Goal: Task Accomplishment & Management: Manage account settings

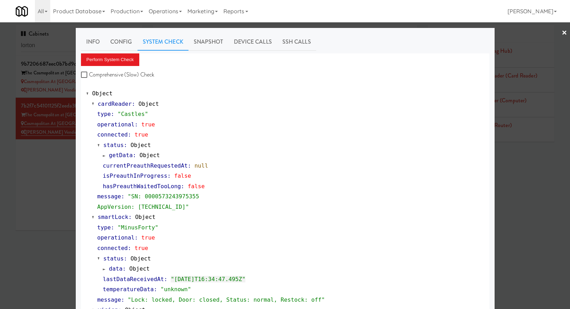
click at [58, 52] on div at bounding box center [285, 154] width 570 height 309
click at [58, 52] on div "Cabinets lorton" at bounding box center [79, 40] width 127 height 31
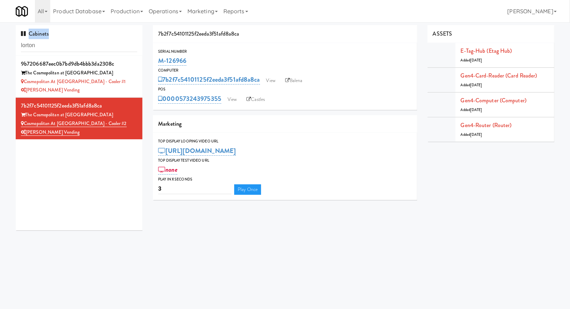
click at [58, 52] on div "Cabinets lorton" at bounding box center [79, 40] width 127 height 31
click at [58, 51] on input "lorton" at bounding box center [79, 45] width 116 height 13
type input "armada"
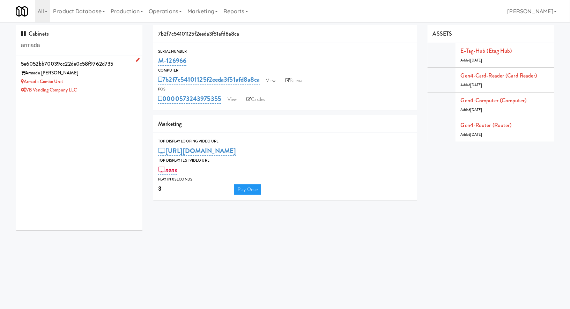
click at [81, 69] on div "Armada [PERSON_NAME]" at bounding box center [79, 73] width 116 height 9
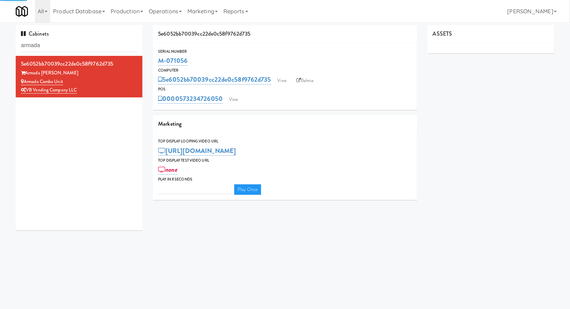
type input "3"
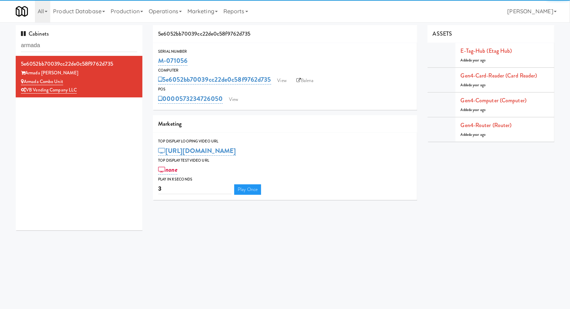
click at [228, 94] on div "0000573234726050 View" at bounding box center [285, 99] width 254 height 12
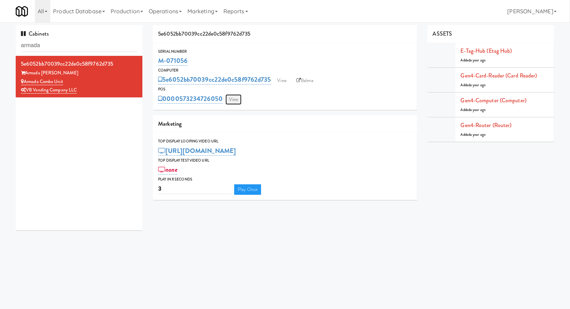
click at [230, 101] on link "View" at bounding box center [233, 99] width 16 height 10
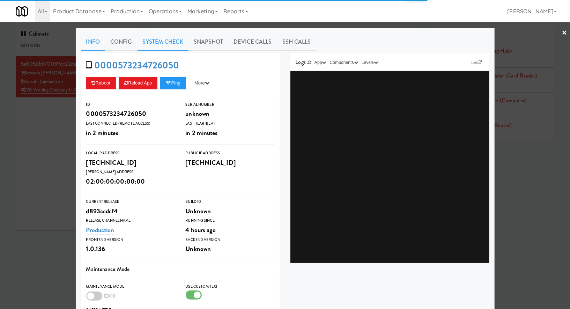
click at [165, 46] on link "System Check" at bounding box center [163, 41] width 51 height 17
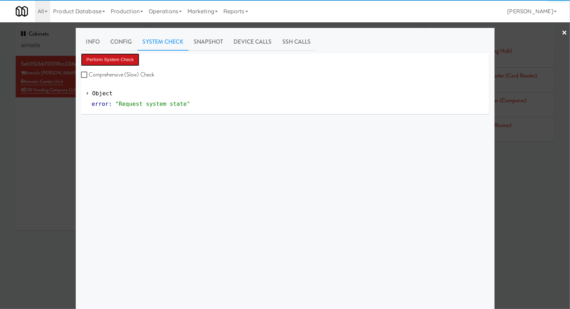
click at [132, 58] on button "Perform System Check" at bounding box center [110, 59] width 59 height 13
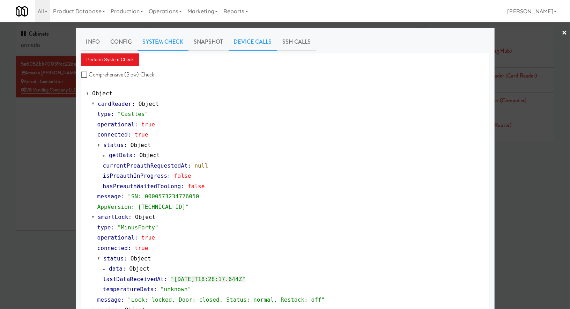
click at [240, 43] on link "Device Calls" at bounding box center [253, 41] width 49 height 17
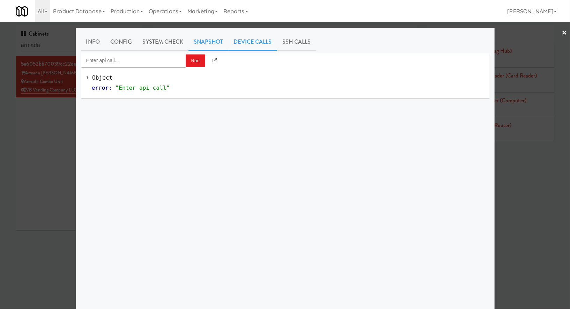
click at [200, 45] on link "Snapshot" at bounding box center [208, 41] width 40 height 17
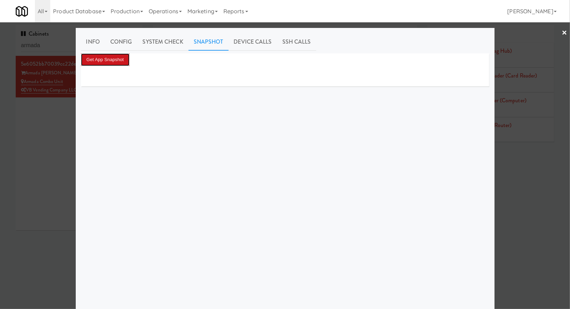
click at [120, 58] on button "Get App Snapshot" at bounding box center [105, 59] width 49 height 13
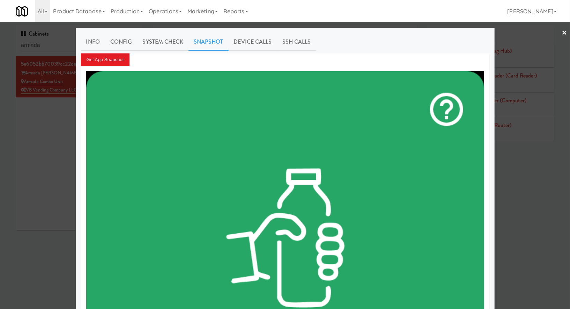
click at [59, 47] on div at bounding box center [285, 154] width 570 height 309
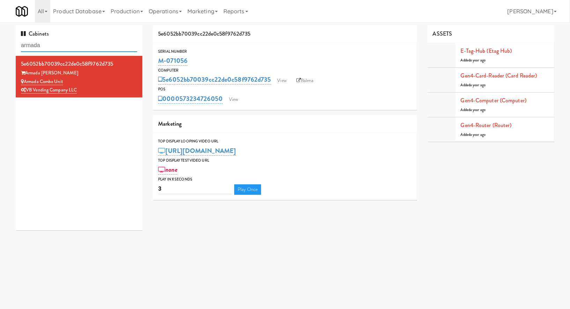
click at [59, 47] on input "armada" at bounding box center [79, 45] width 116 height 13
type input "c"
type input "lorton"
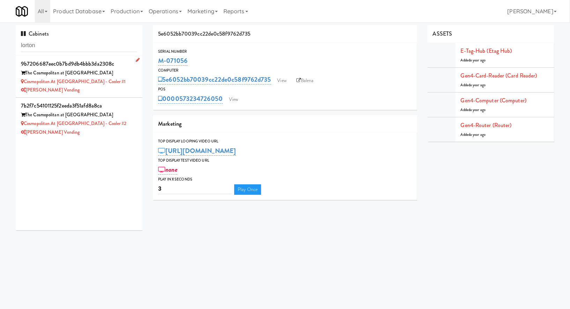
click at [138, 86] on li "9b7206687eec0b7bd9db4bbb3da2308c The Cosmopolitan at [GEOGRAPHIC_DATA] at [GEOG…" at bounding box center [79, 77] width 127 height 42
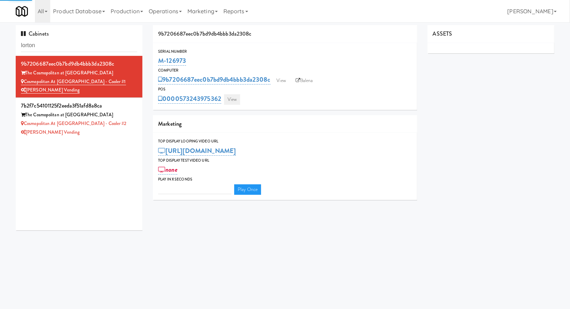
type input "3"
click at [234, 96] on link "View" at bounding box center [232, 99] width 16 height 10
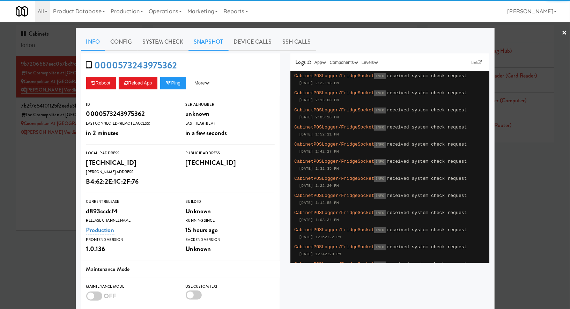
click at [212, 45] on link "Snapshot" at bounding box center [208, 41] width 40 height 17
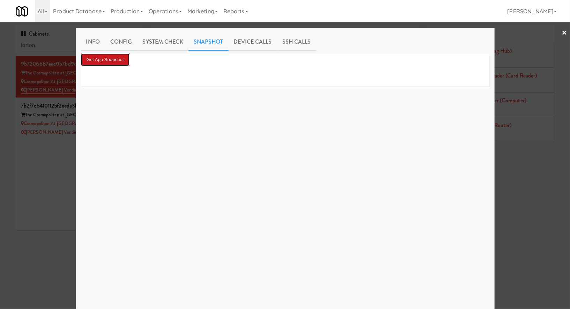
click at [129, 58] on button "Get App Snapshot" at bounding box center [105, 59] width 49 height 13
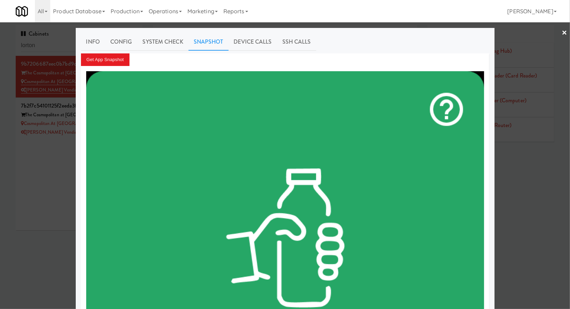
click at [69, 132] on div at bounding box center [285, 154] width 570 height 309
click at [69, 132] on div "[PERSON_NAME] Vending" at bounding box center [79, 132] width 116 height 9
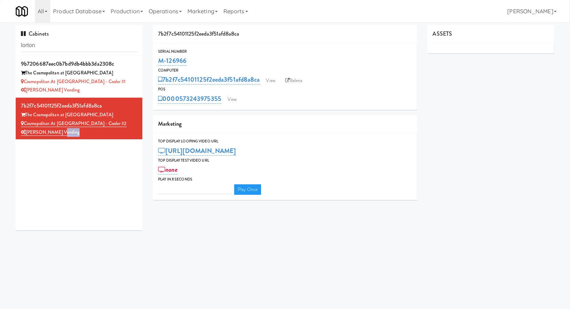
type input "3"
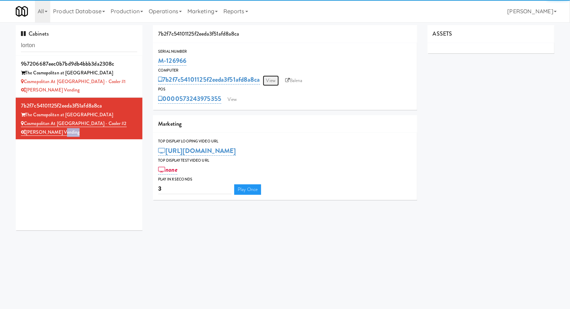
click at [271, 79] on link "View" at bounding box center [271, 80] width 16 height 10
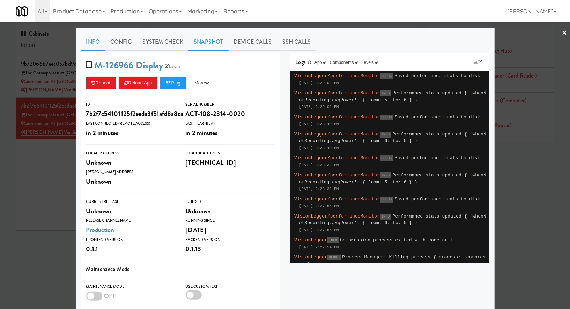
click at [200, 44] on link "Snapshot" at bounding box center [208, 41] width 40 height 17
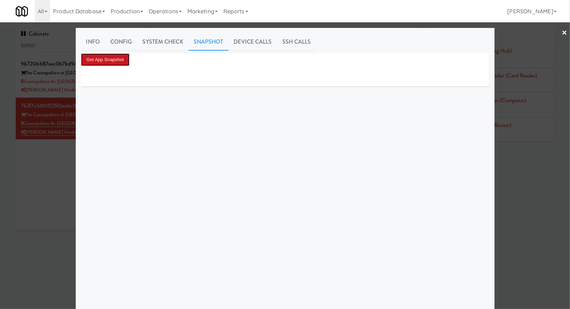
click at [120, 60] on button "Get App Snapshot" at bounding box center [105, 59] width 49 height 13
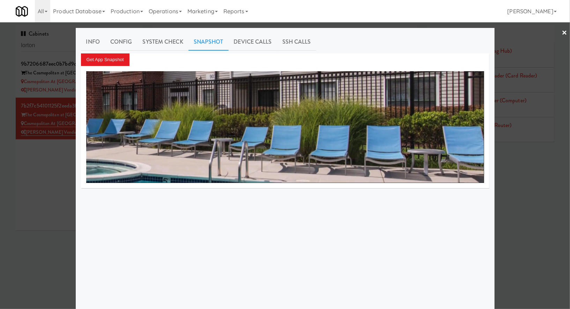
click at [52, 165] on div at bounding box center [285, 154] width 570 height 309
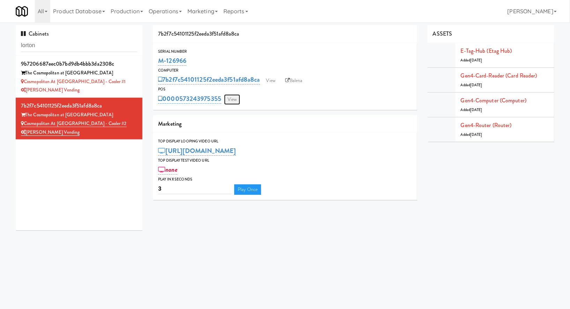
click at [231, 97] on link "View" at bounding box center [232, 99] width 16 height 10
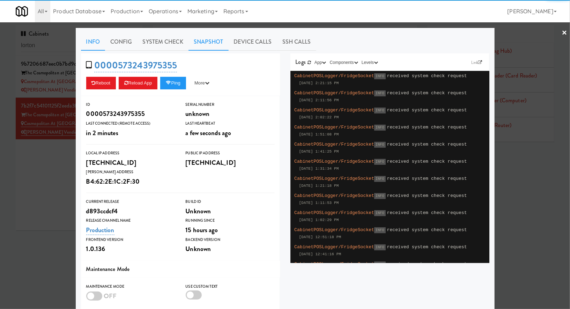
click at [207, 47] on link "Snapshot" at bounding box center [208, 41] width 40 height 17
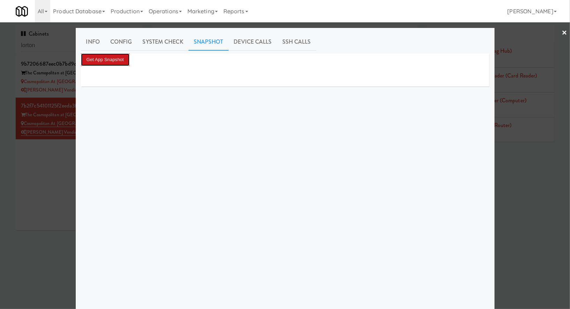
click at [116, 63] on button "Get App Snapshot" at bounding box center [105, 59] width 49 height 13
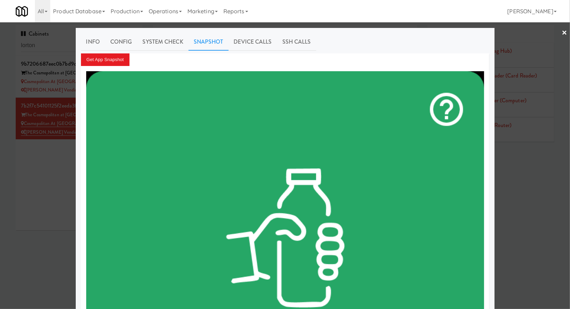
click at [68, 83] on div at bounding box center [285, 154] width 570 height 309
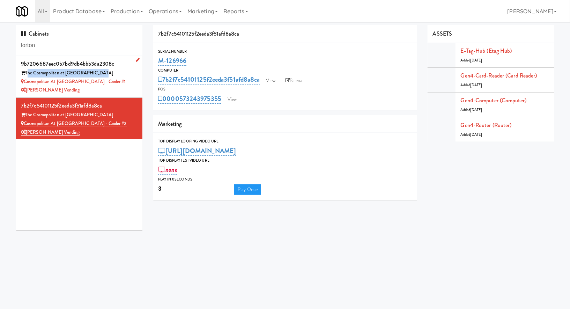
drag, startPoint x: 100, startPoint y: 74, endPoint x: 27, endPoint y: 72, distance: 72.6
click at [27, 72] on div "The Cosmopolitan at [GEOGRAPHIC_DATA]" at bounding box center [79, 73] width 116 height 9
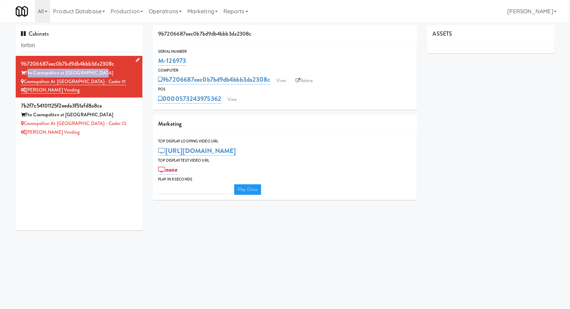
type input "3"
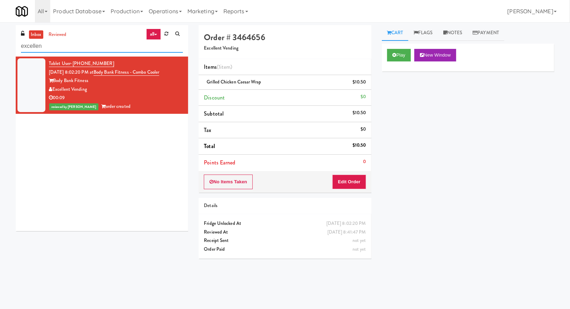
click at [77, 49] on input "excellen" at bounding box center [102, 46] width 162 height 13
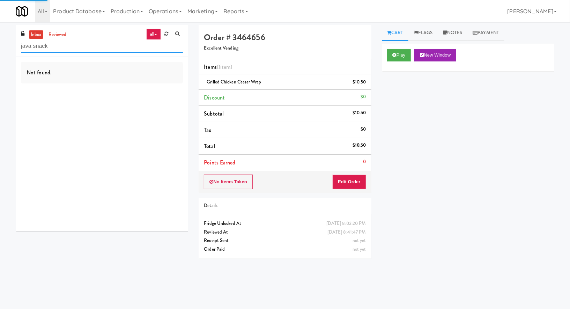
type input "java snack"
click at [61, 33] on link "reviewed" at bounding box center [58, 34] width 22 height 9
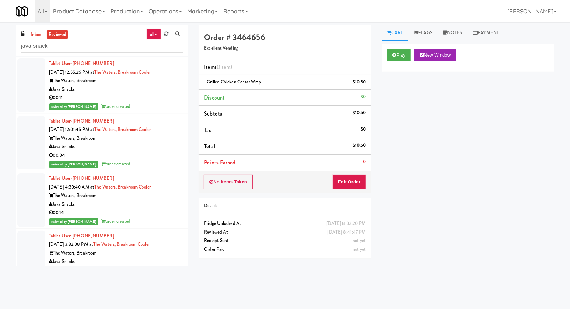
click at [134, 94] on div "00:11" at bounding box center [116, 98] width 134 height 9
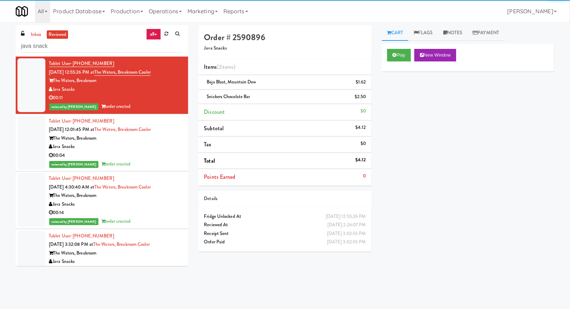
click at [130, 146] on div "Java Snacks" at bounding box center [116, 146] width 134 height 9
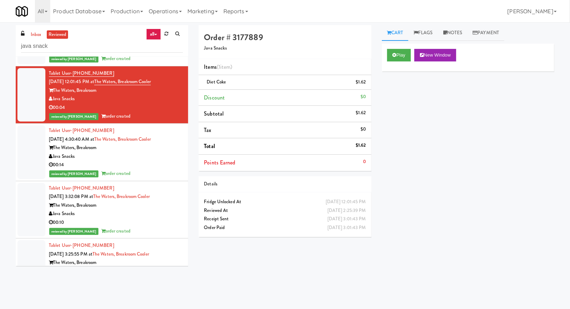
scroll to position [48, 0]
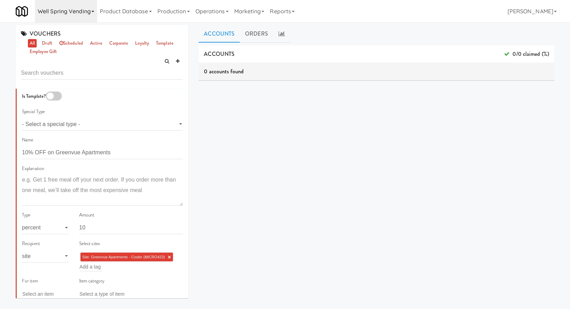
click at [57, 15] on link "Well Spring Vending" at bounding box center [66, 11] width 62 height 22
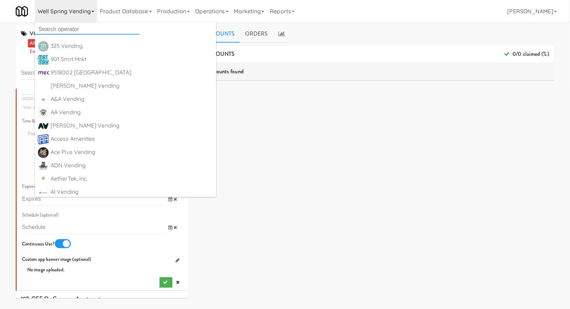
click at [61, 29] on input "text" at bounding box center [87, 29] width 105 height 10
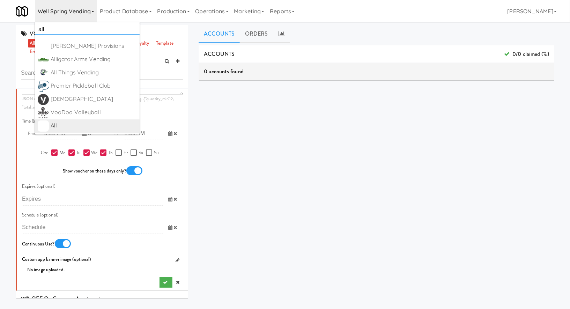
type input "all"
click at [61, 120] on div "All" at bounding box center [94, 125] width 86 height 10
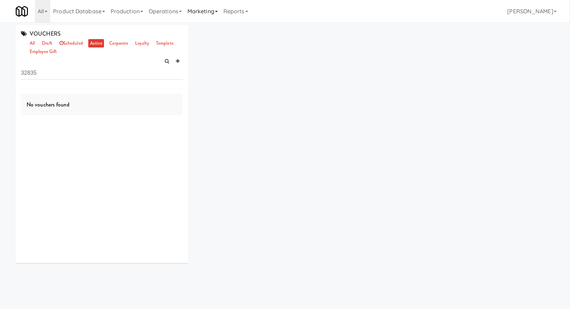
click at [218, 14] on link "Marketing" at bounding box center [203, 11] width 36 height 22
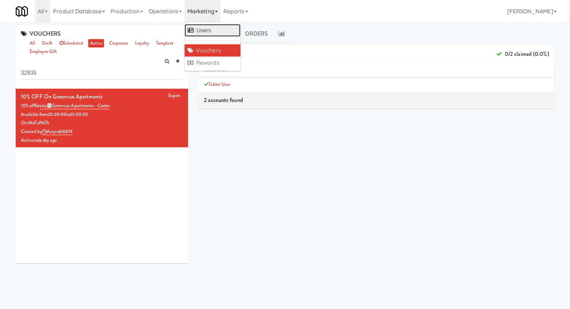
click at [216, 27] on link "Users" at bounding box center [213, 30] width 56 height 13
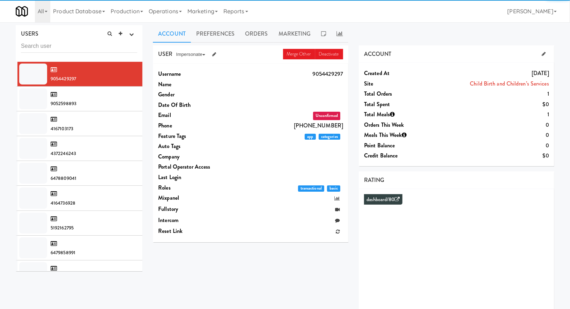
click at [113, 50] on input "text" at bounding box center [79, 46] width 116 height 13
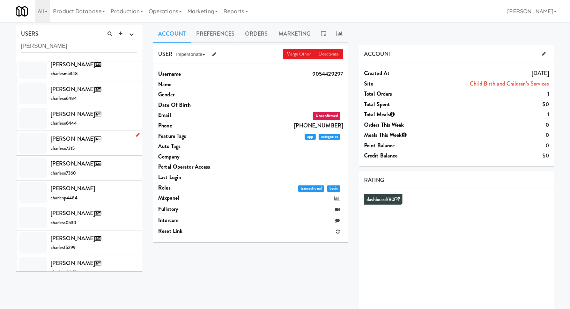
scroll to position [380, 0]
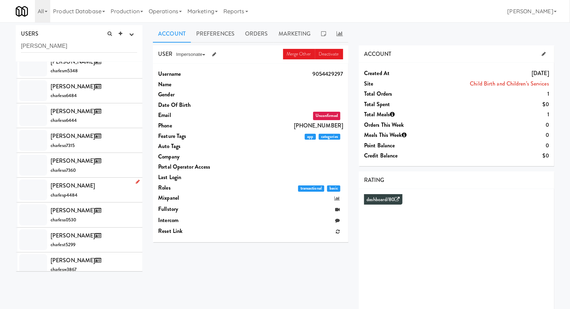
type input "charles phe"
click at [92, 188] on div "Charles Phelps charlesp4484" at bounding box center [94, 189] width 87 height 19
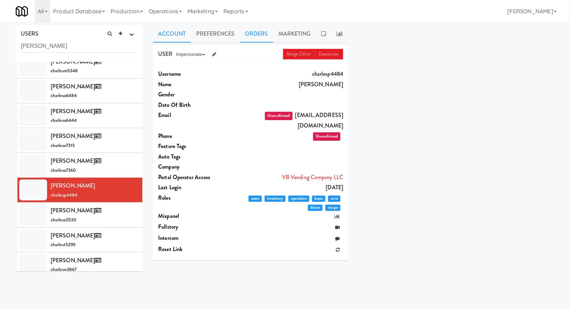
click at [253, 37] on link "Orders" at bounding box center [257, 33] width 34 height 17
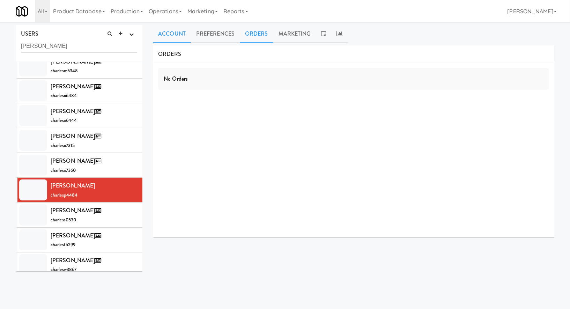
click at [180, 32] on link "Account" at bounding box center [172, 33] width 38 height 17
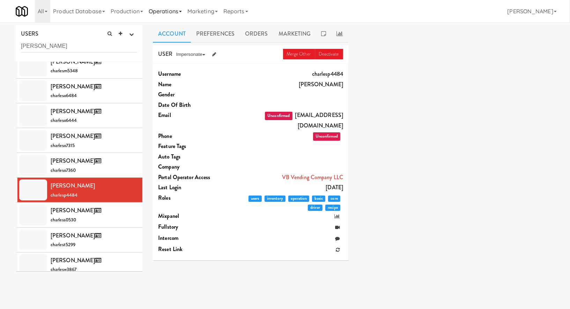
click at [168, 15] on link "Operations" at bounding box center [165, 11] width 39 height 22
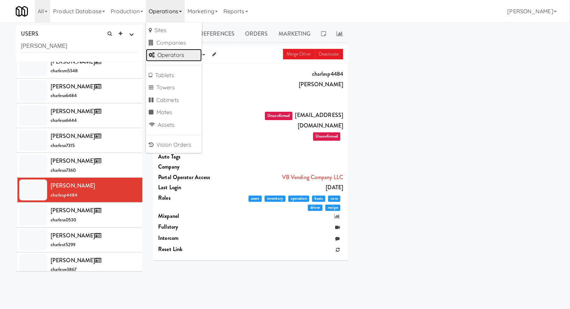
click at [178, 53] on link "Operators" at bounding box center [174, 55] width 56 height 13
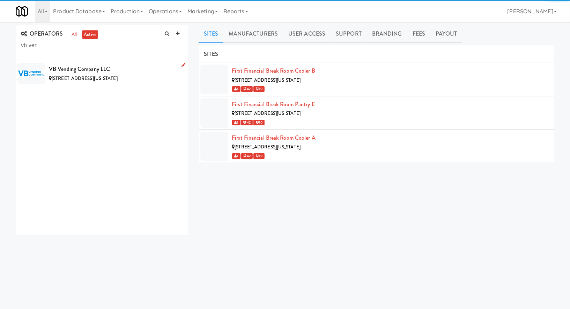
type input "vb ven"
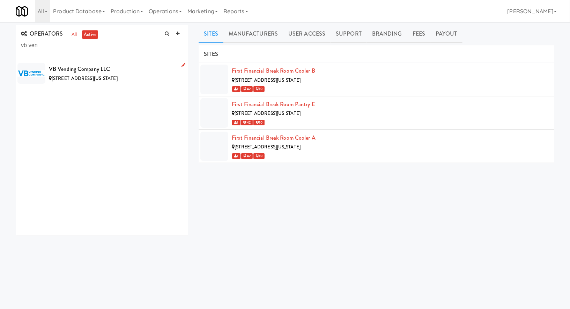
click at [136, 66] on div "VB Vending Company LLC" at bounding box center [116, 69] width 134 height 10
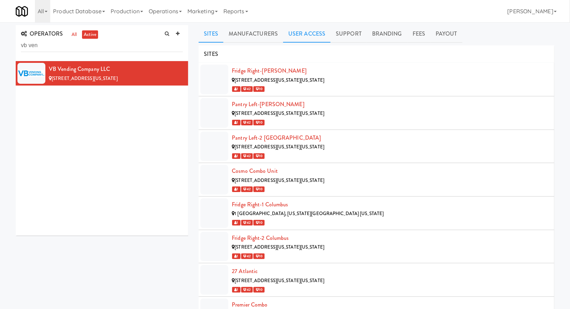
click at [302, 32] on link "User Access" at bounding box center [306, 33] width 47 height 17
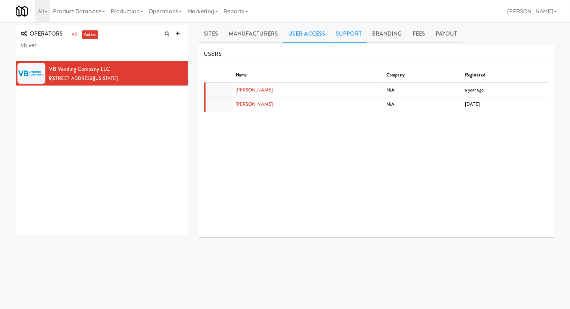
click at [340, 34] on link "Support" at bounding box center [349, 33] width 36 height 17
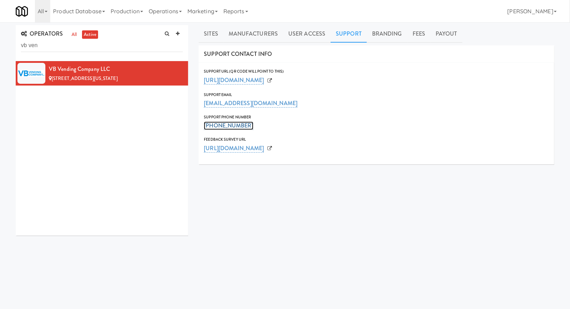
click at [231, 127] on link "757-589-4447" at bounding box center [228, 125] width 49 height 8
click at [245, 125] on input "757-589-4447" at bounding box center [239, 126] width 70 height 13
click at [275, 126] on button "Submit" at bounding box center [283, 126] width 16 height 13
